Goal: Transaction & Acquisition: Purchase product/service

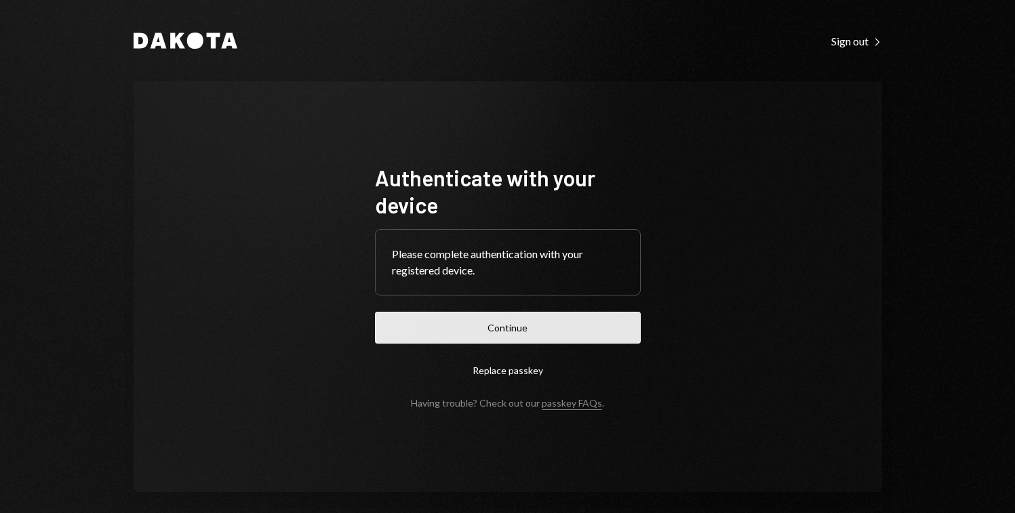
click at [517, 332] on button "Continue" at bounding box center [508, 328] width 266 height 32
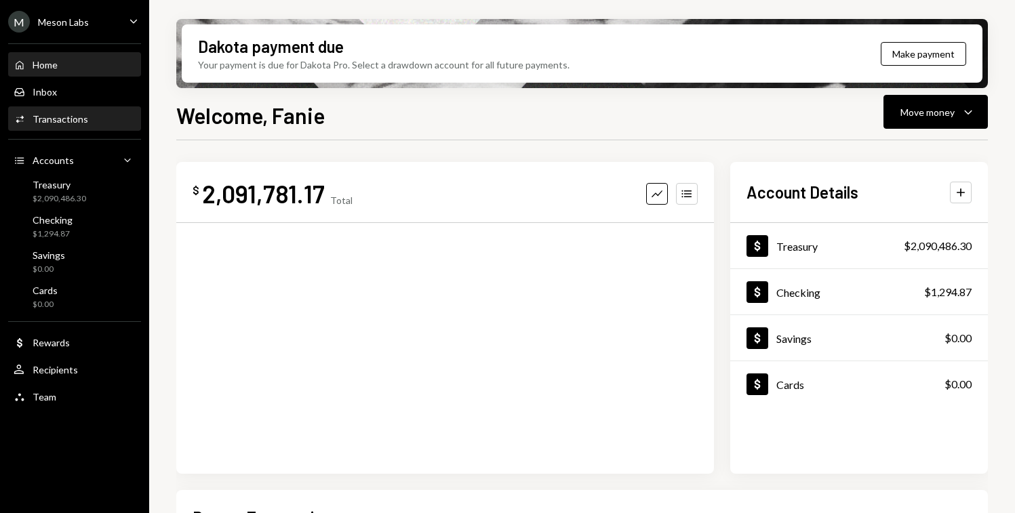
click at [78, 127] on div "Activities Transactions" at bounding box center [75, 119] width 122 height 23
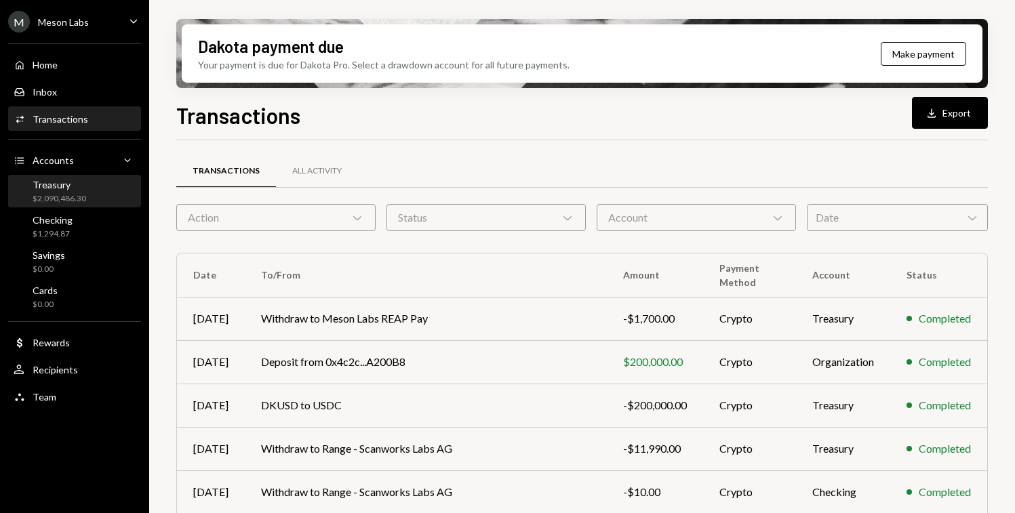
click at [64, 206] on div "Treasury $2,090,486.30" at bounding box center [75, 191] width 122 height 31
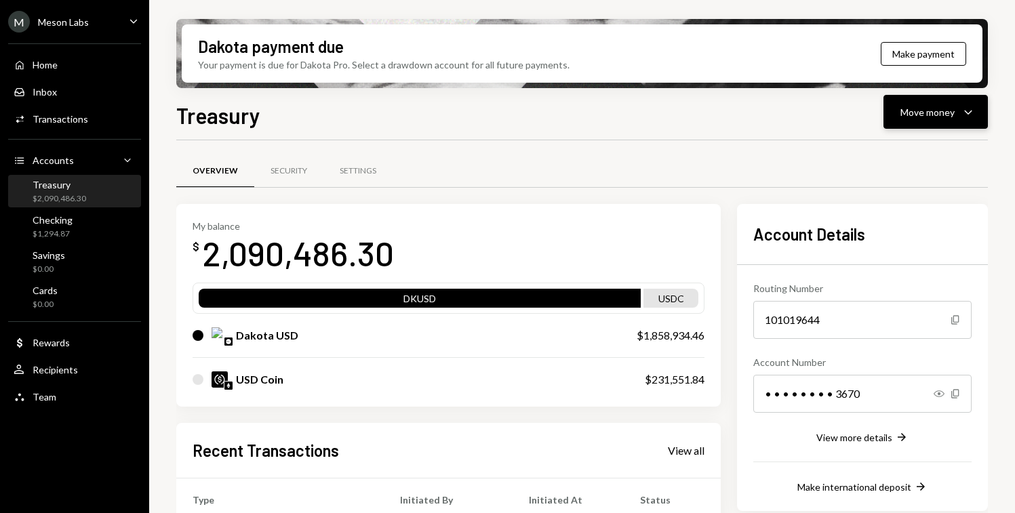
click at [957, 115] on div "Move money Caret Down" at bounding box center [936, 112] width 71 height 16
click at [913, 152] on div "Send" at bounding box center [924, 153] width 99 height 14
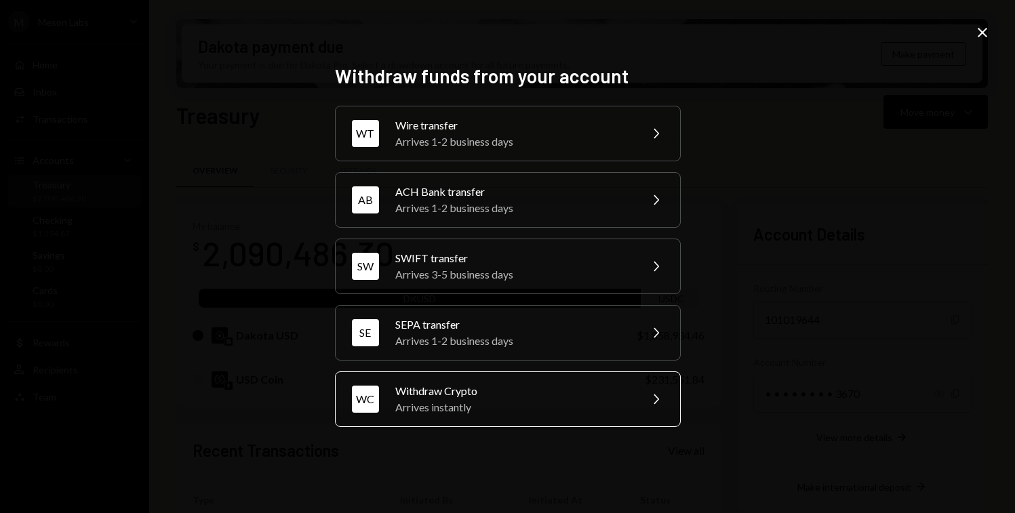
click at [517, 408] on div "Arrives instantly" at bounding box center [513, 407] width 236 height 16
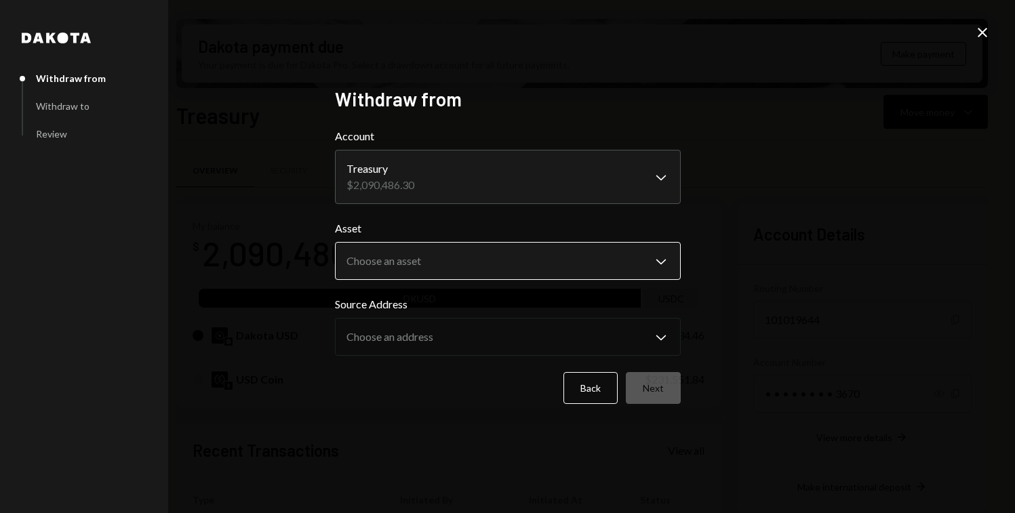
click at [419, 263] on body "M Meson Labs Caret Down Home Home Inbox Inbox Activities Transactions Accounts …" at bounding box center [507, 256] width 1015 height 513
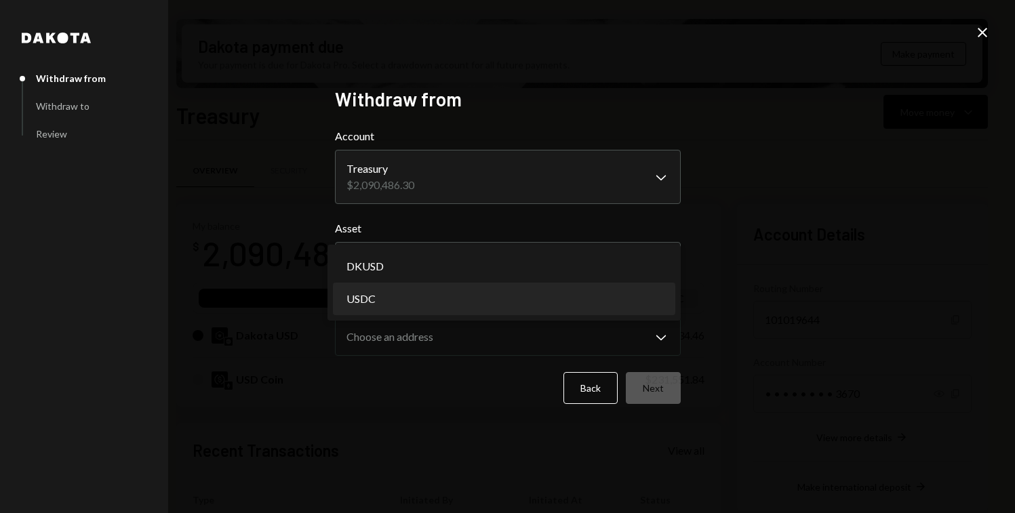
select select "****"
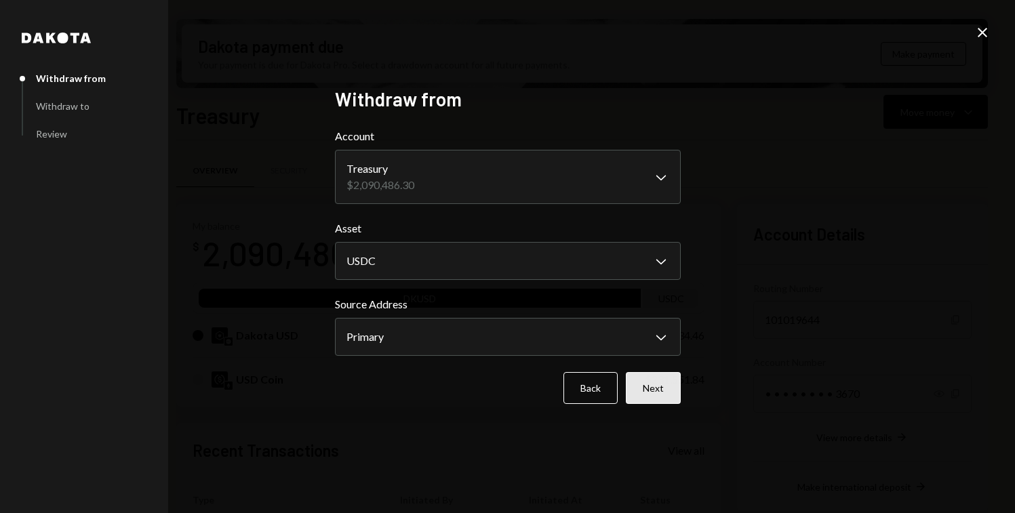
click at [645, 380] on button "Next" at bounding box center [653, 388] width 55 height 32
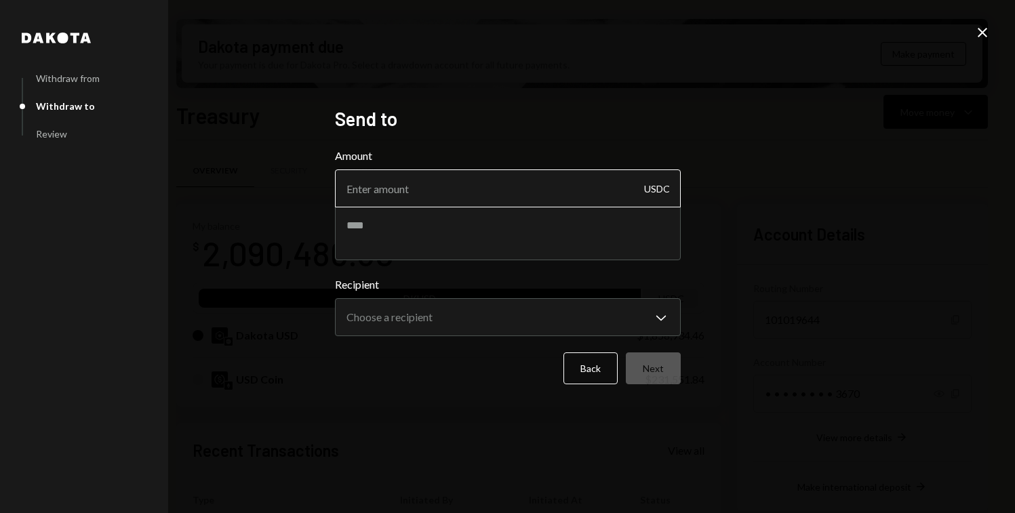
click at [410, 196] on input "Amount" at bounding box center [508, 189] width 346 height 38
type input "200000"
click at [432, 241] on textarea at bounding box center [508, 233] width 346 height 54
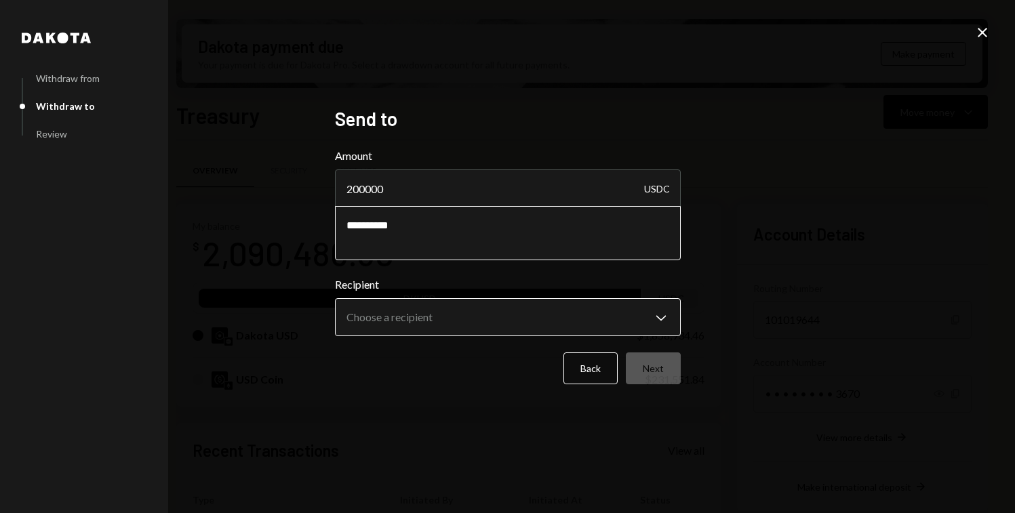
type textarea "**********"
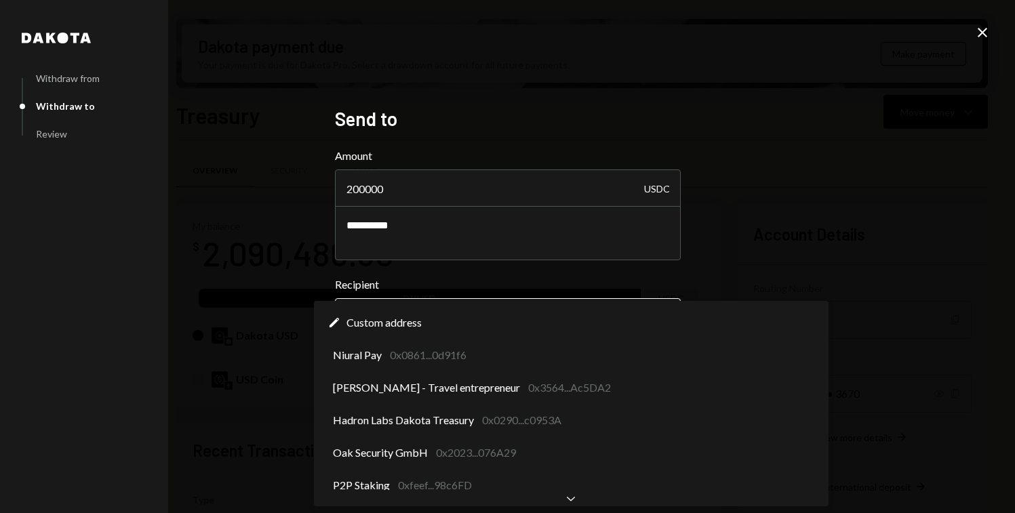
click at [448, 315] on body "M Meson Labs Caret Down Home Home Inbox Inbox Activities Transactions Accounts …" at bounding box center [507, 256] width 1015 height 513
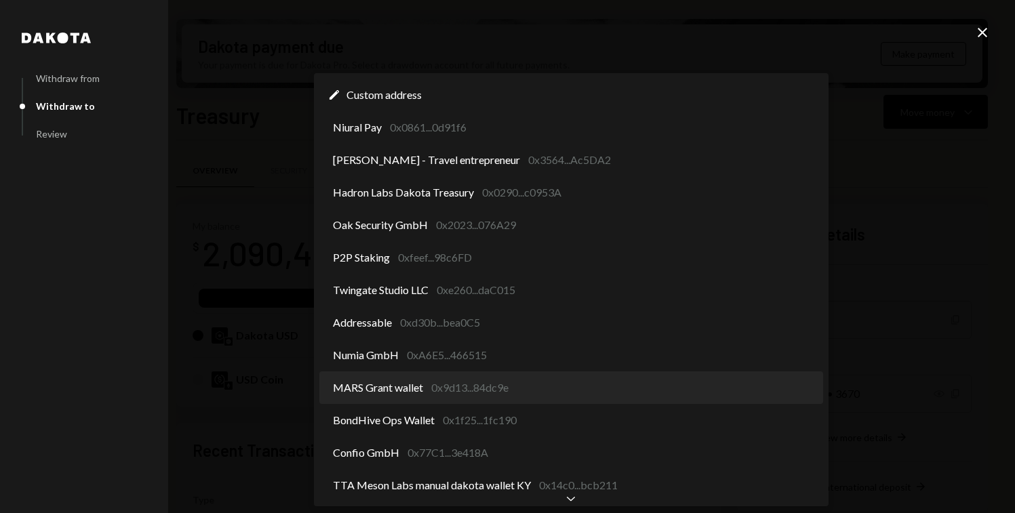
select select "**********"
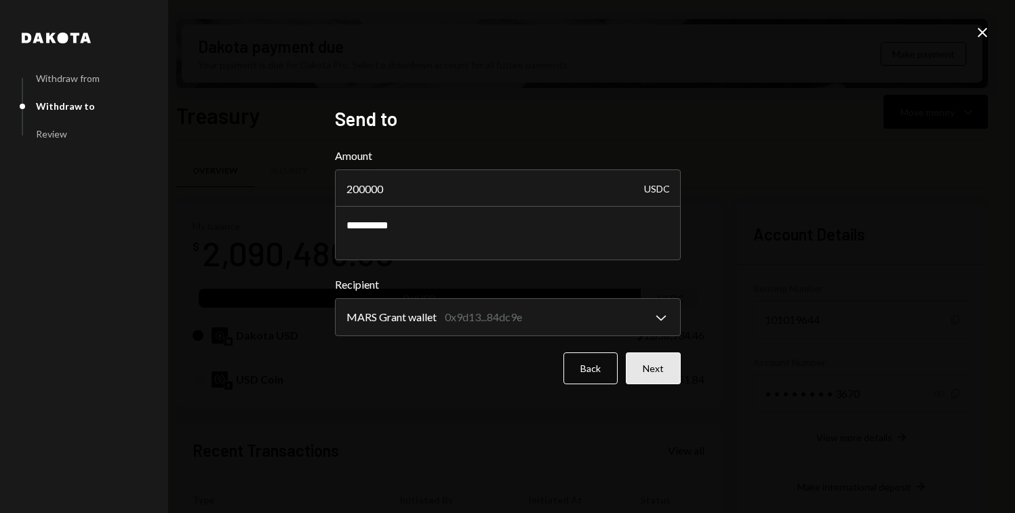
click at [663, 372] on button "Next" at bounding box center [653, 369] width 55 height 32
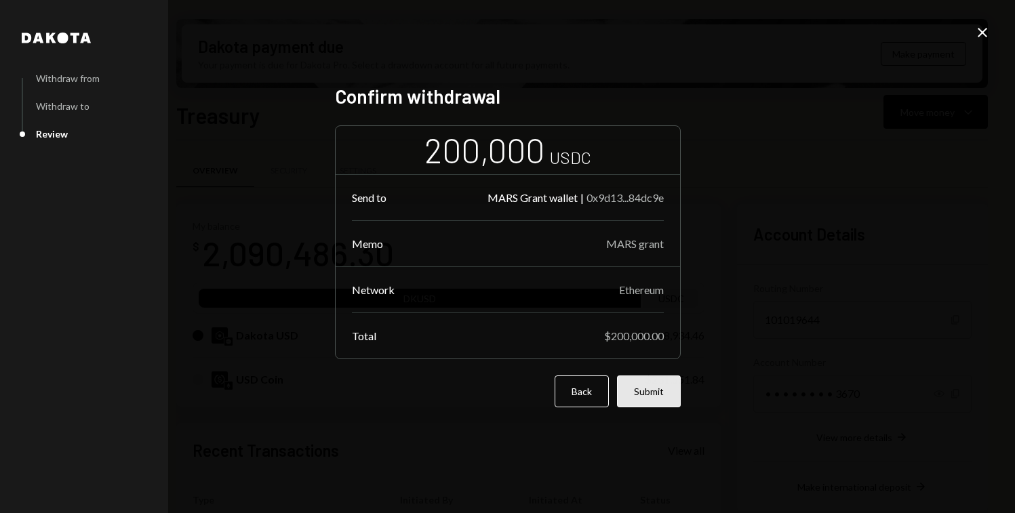
click at [646, 393] on button "Submit" at bounding box center [649, 392] width 64 height 32
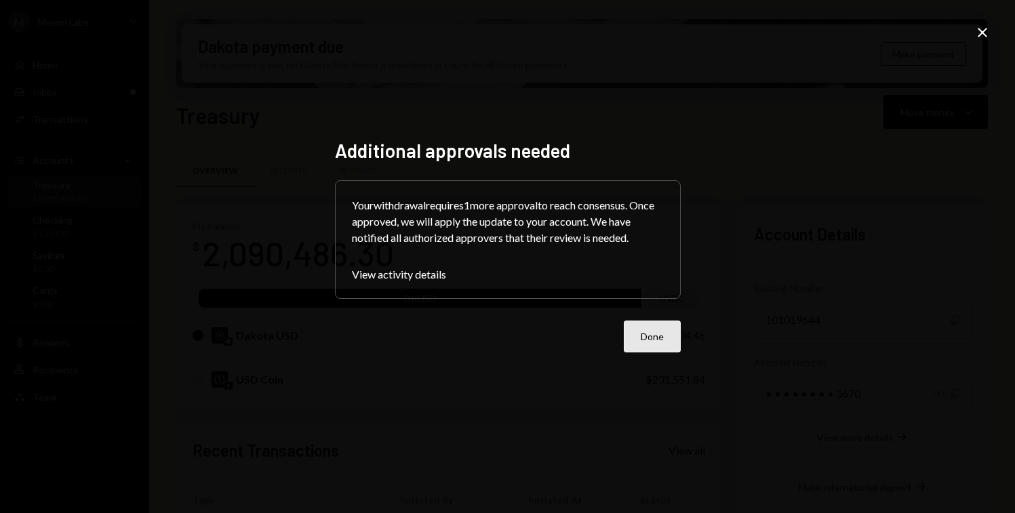
click at [652, 336] on button "Done" at bounding box center [652, 337] width 57 height 32
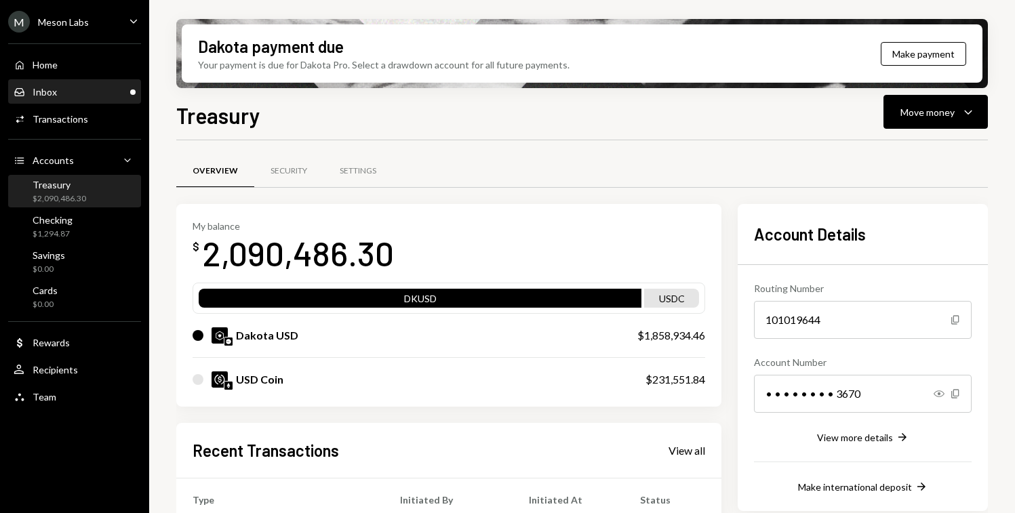
click at [62, 101] on div "Inbox Inbox" at bounding box center [75, 92] width 122 height 23
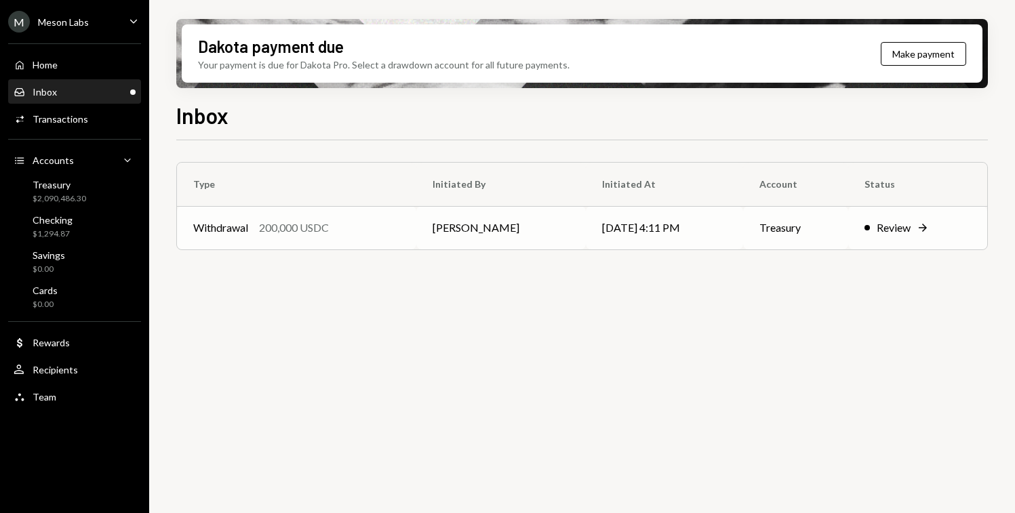
click at [393, 223] on div "Withdrawal 200,000 USDC" at bounding box center [296, 228] width 207 height 16
